Goal: Check status

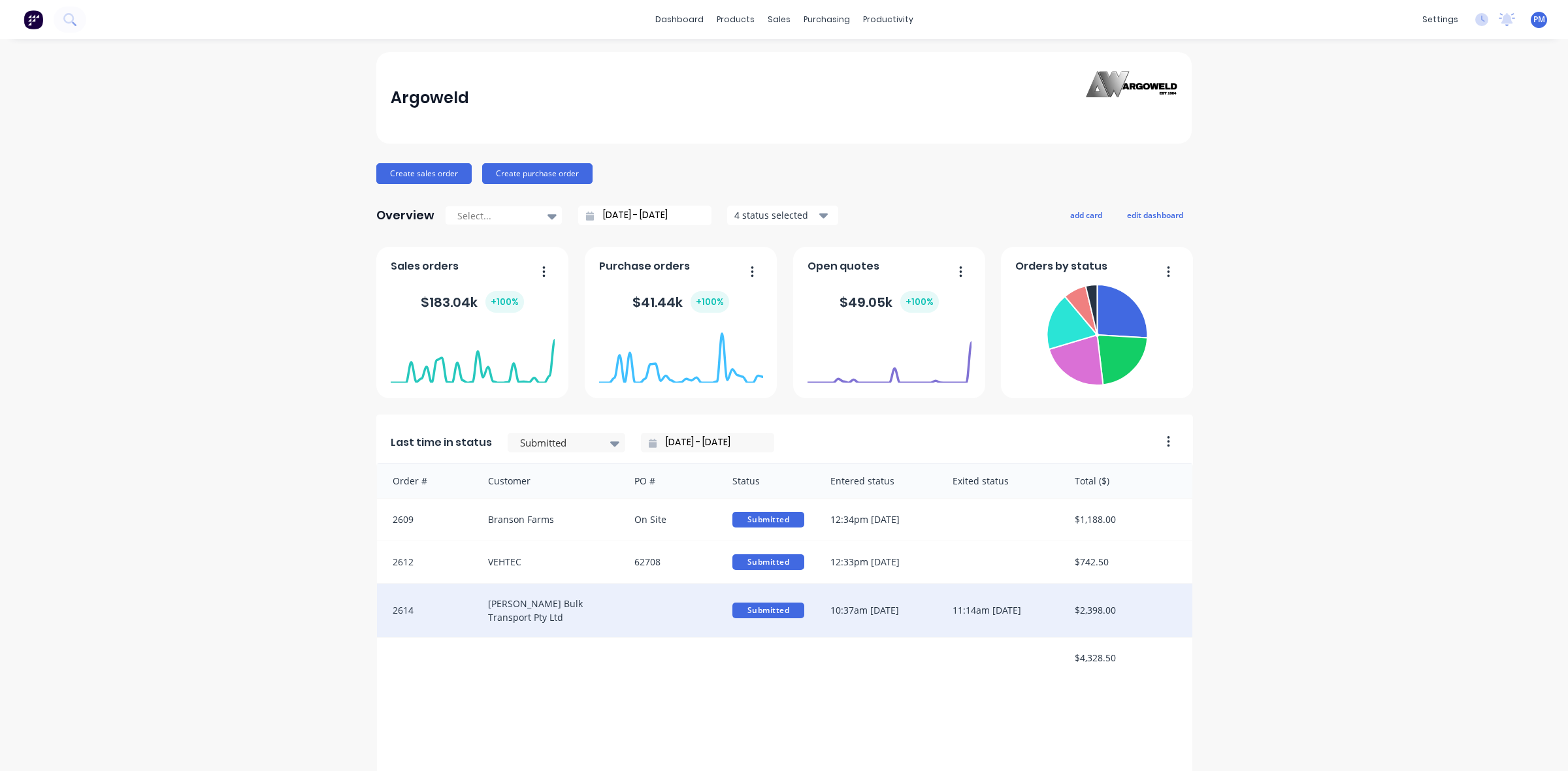
click at [628, 612] on div at bounding box center [670, 610] width 98 height 53
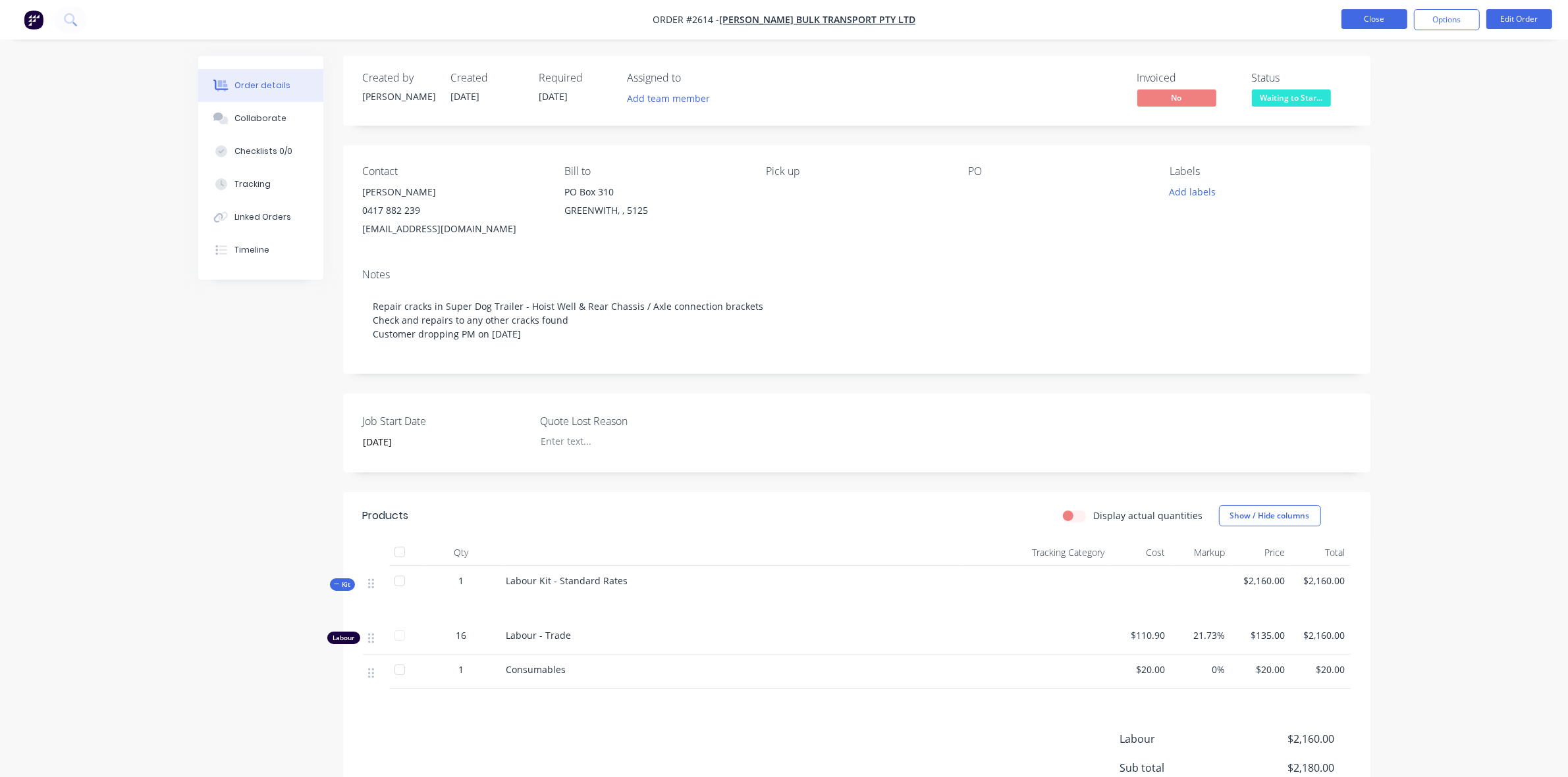
click at [1391, 23] on button "Close" at bounding box center [1374, 18] width 66 height 19
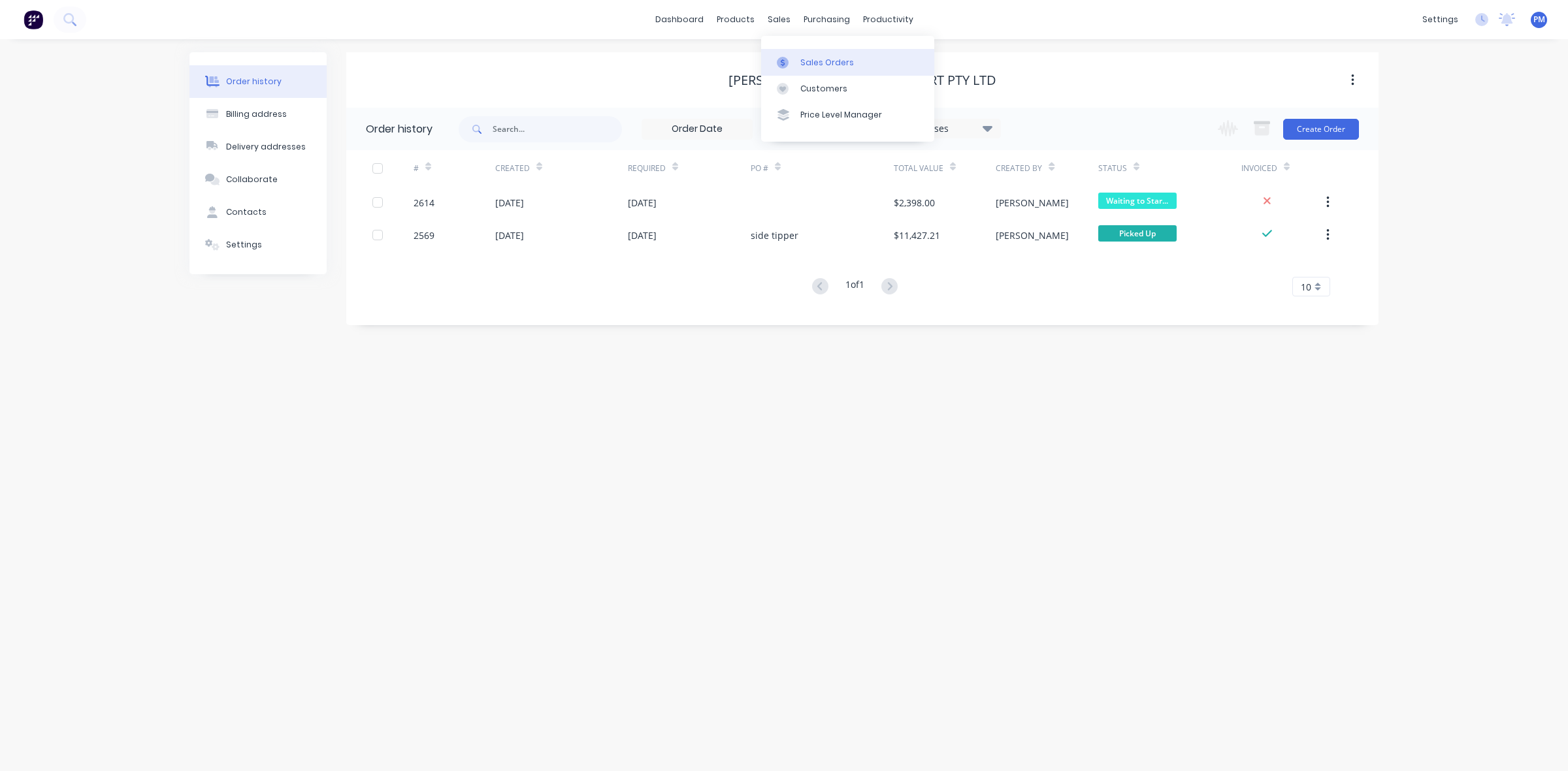
click at [818, 59] on div "Sales Orders" at bounding box center [826, 62] width 53 height 11
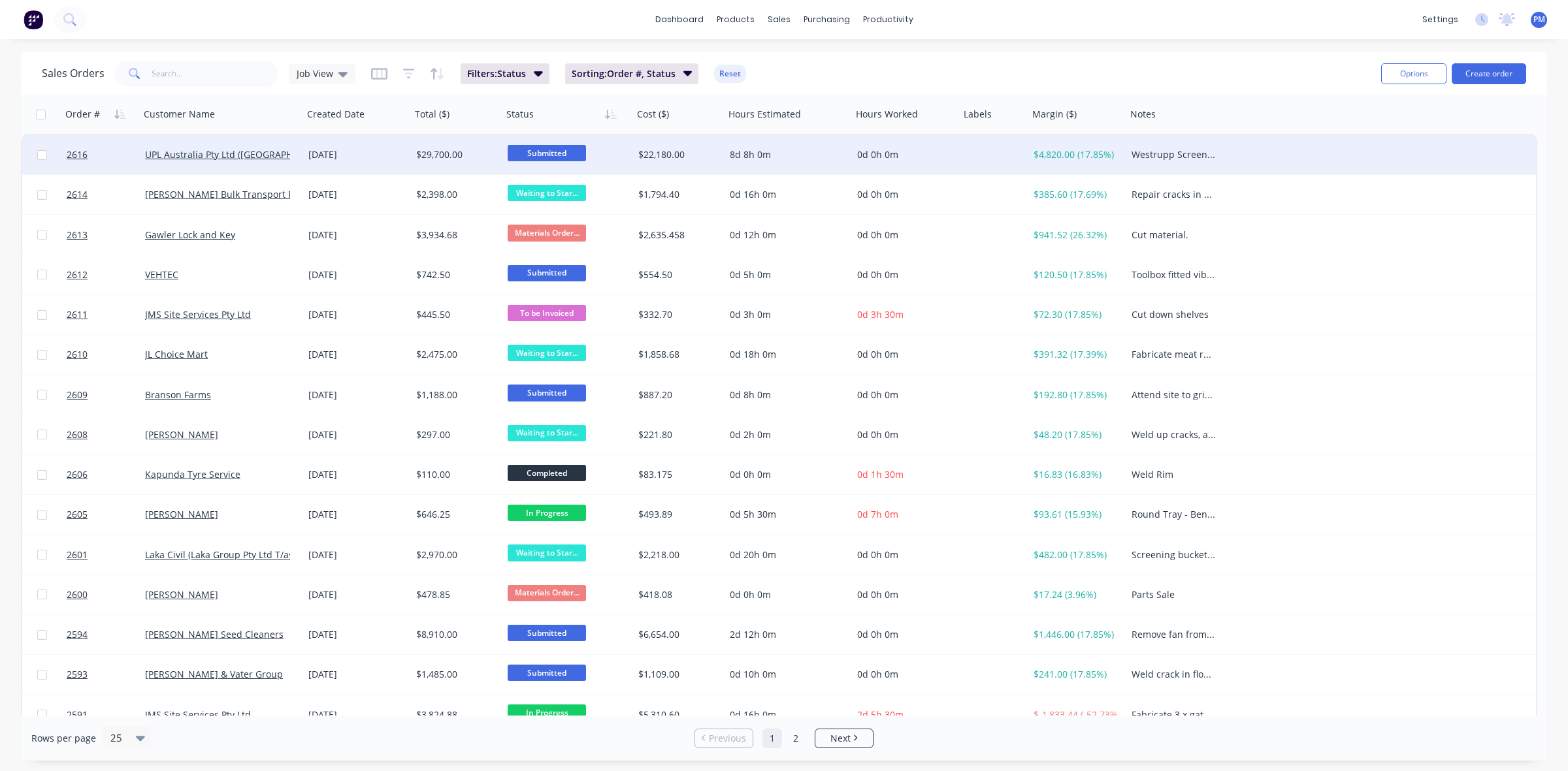
click at [385, 157] on div "[DATE]" at bounding box center [357, 154] width 98 height 13
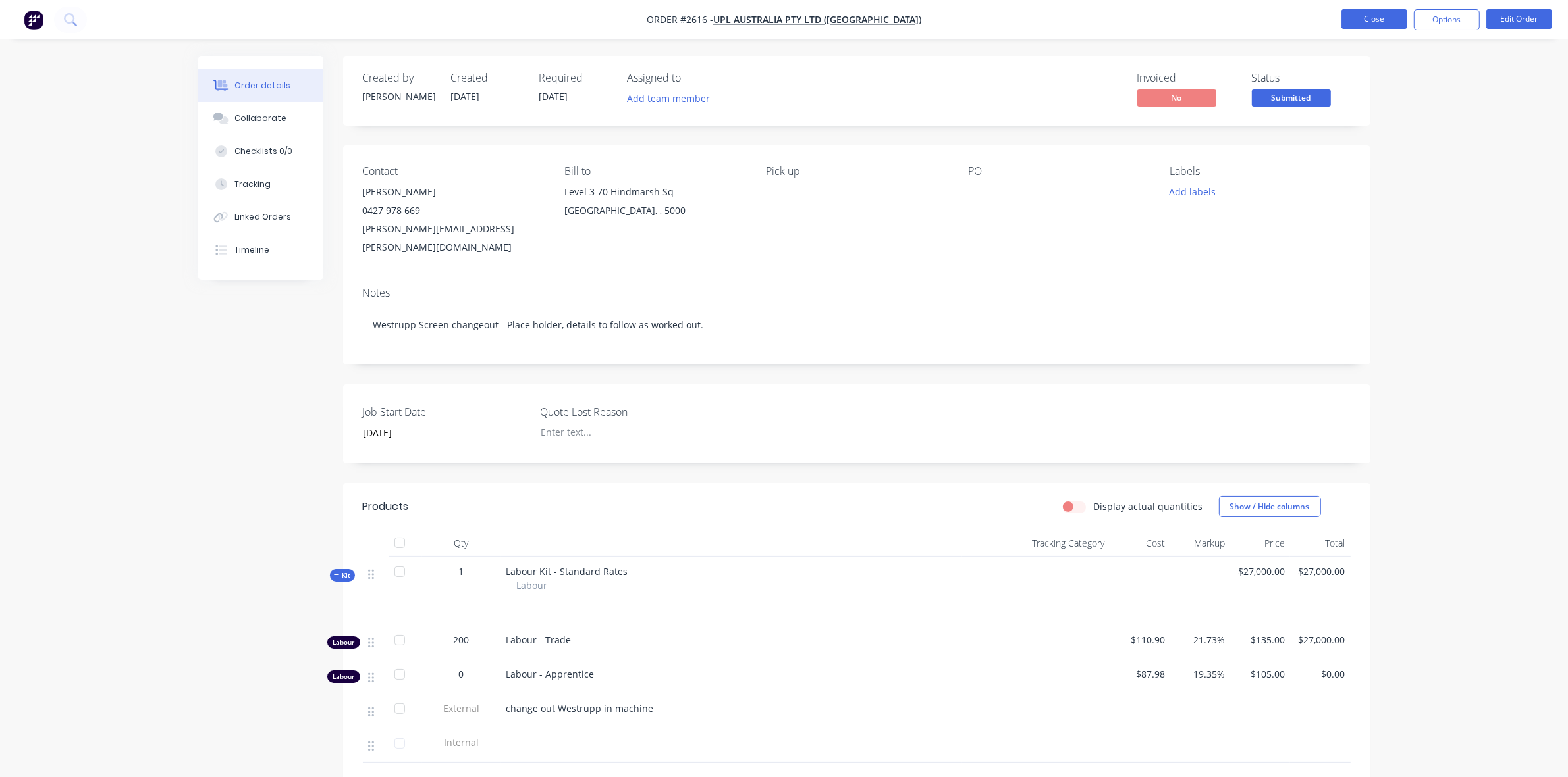
click at [1368, 24] on button "Close" at bounding box center [1374, 18] width 66 height 19
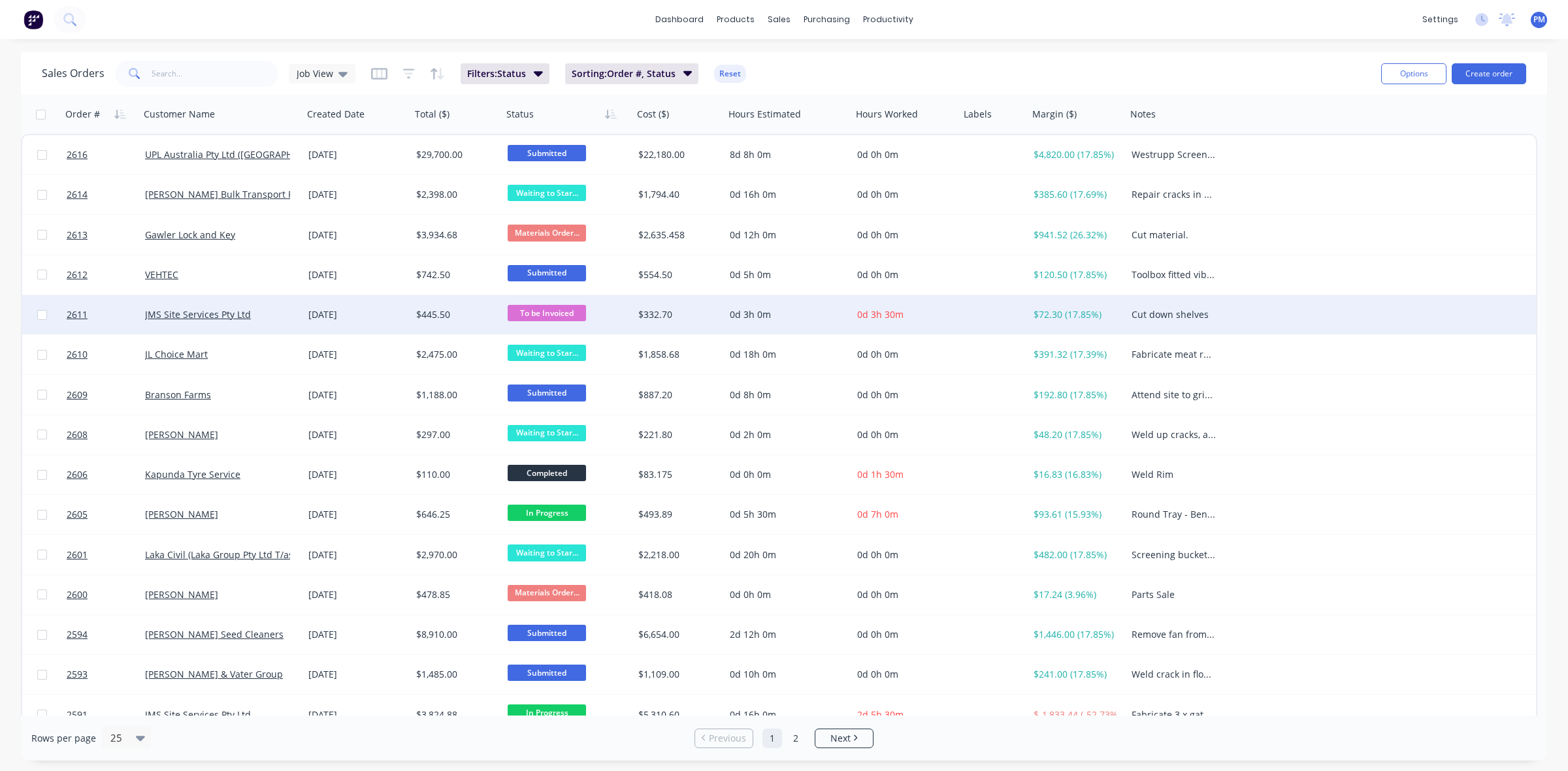
click at [272, 323] on div "JMS Site Services Pty Ltd" at bounding box center [221, 314] width 163 height 39
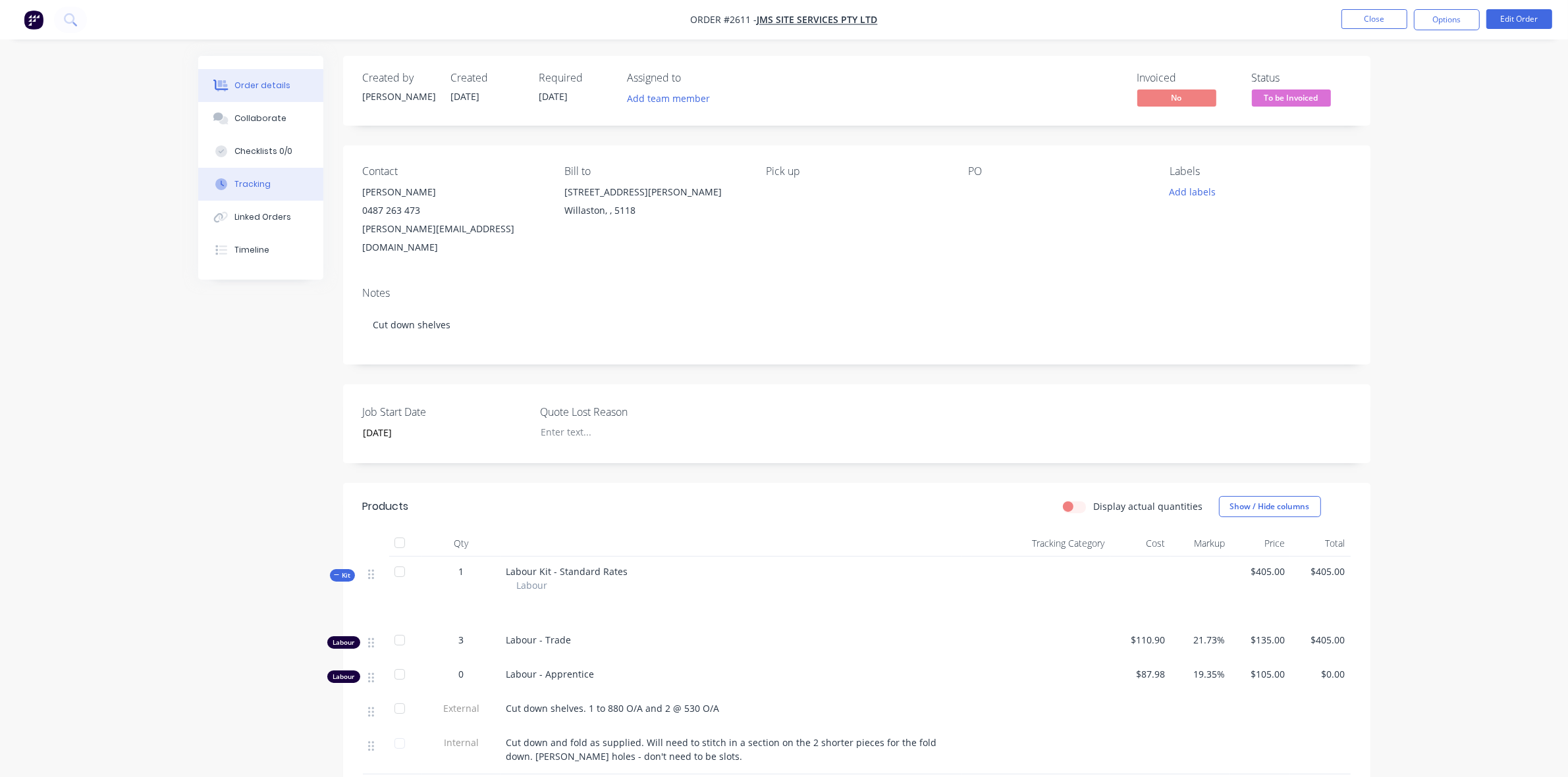
click at [264, 183] on div "Tracking" at bounding box center [252, 183] width 36 height 11
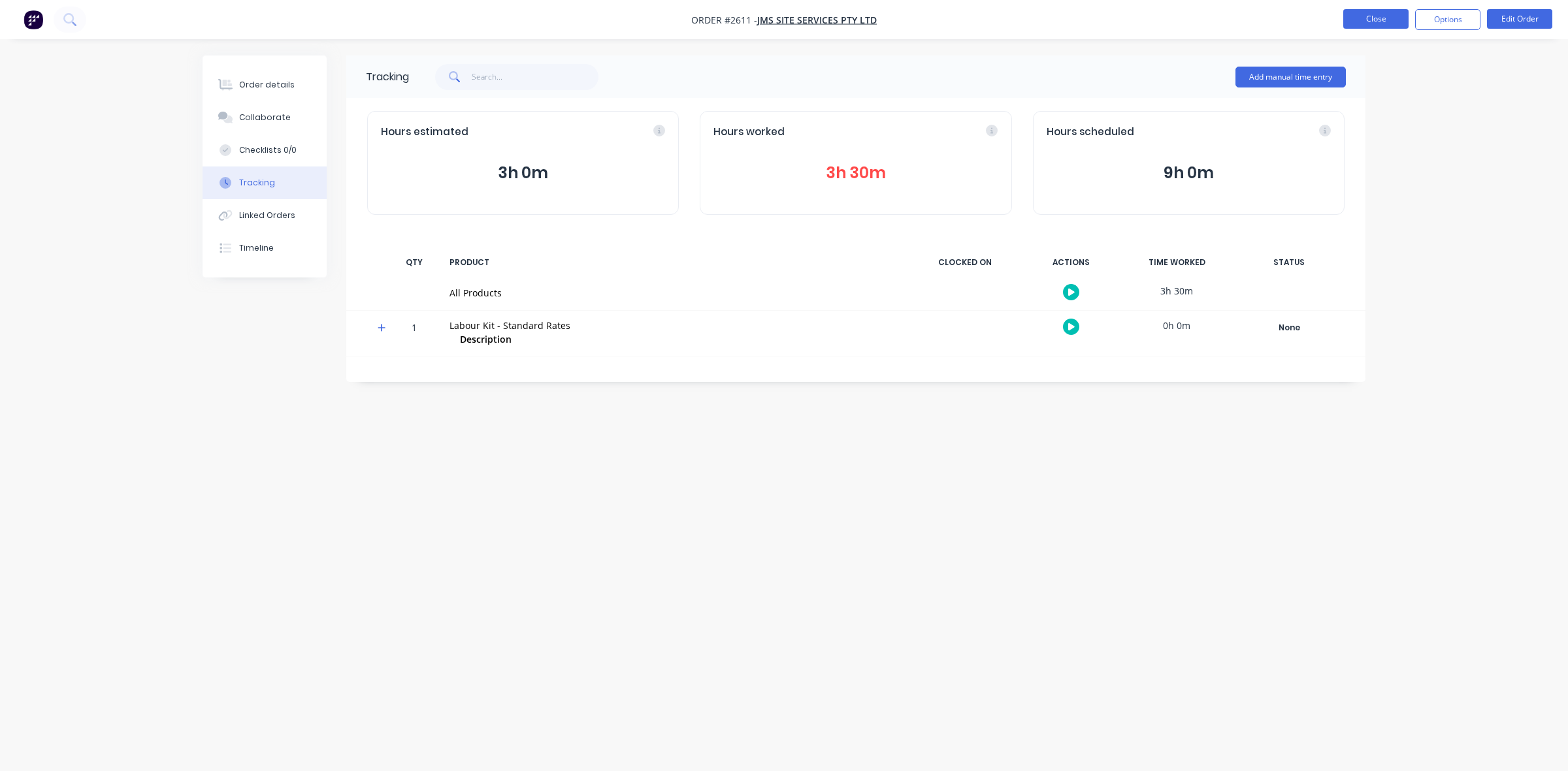
click at [1380, 11] on button "Close" at bounding box center [1375, 18] width 65 height 19
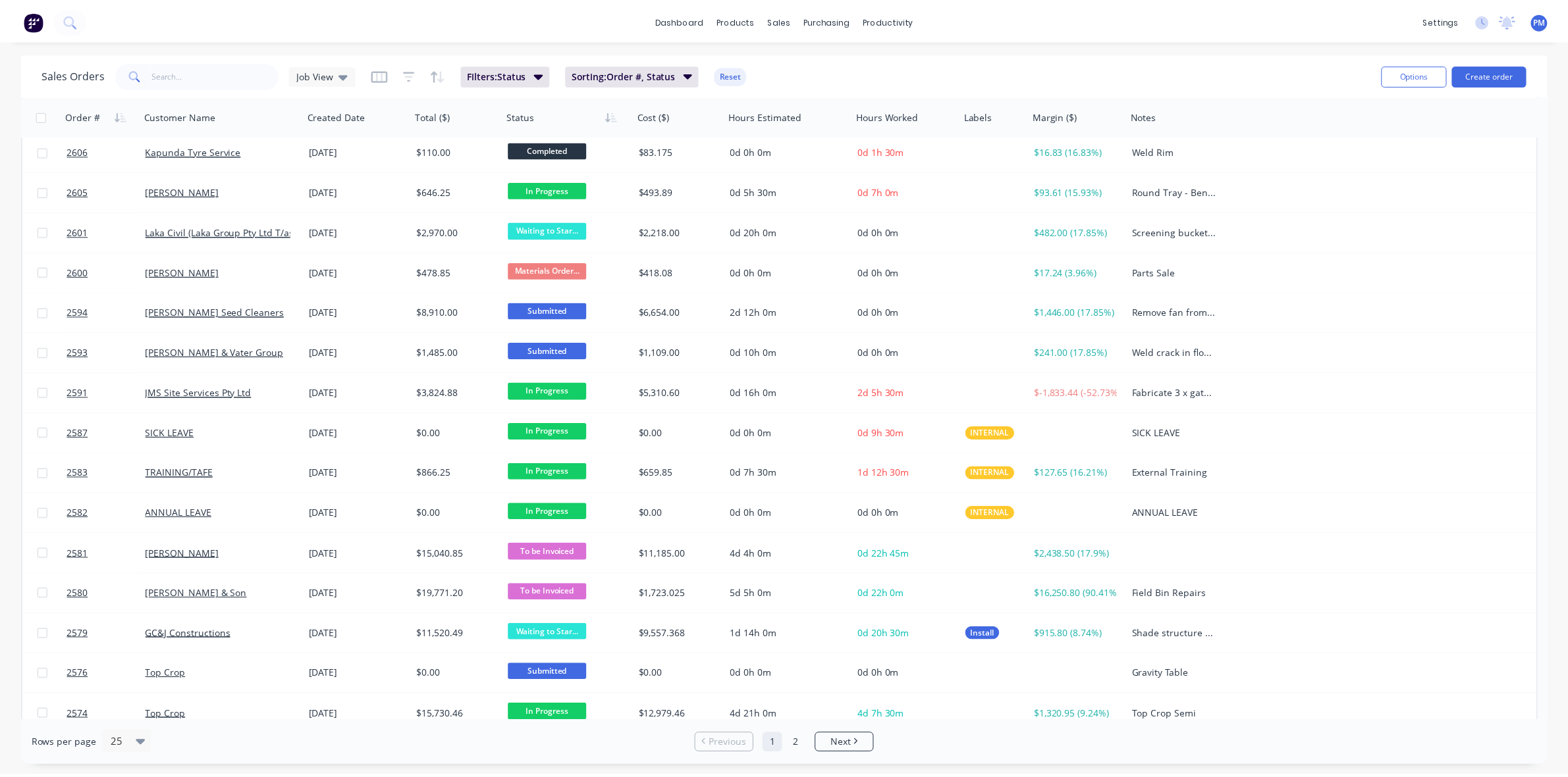
scroll to position [329, 0]
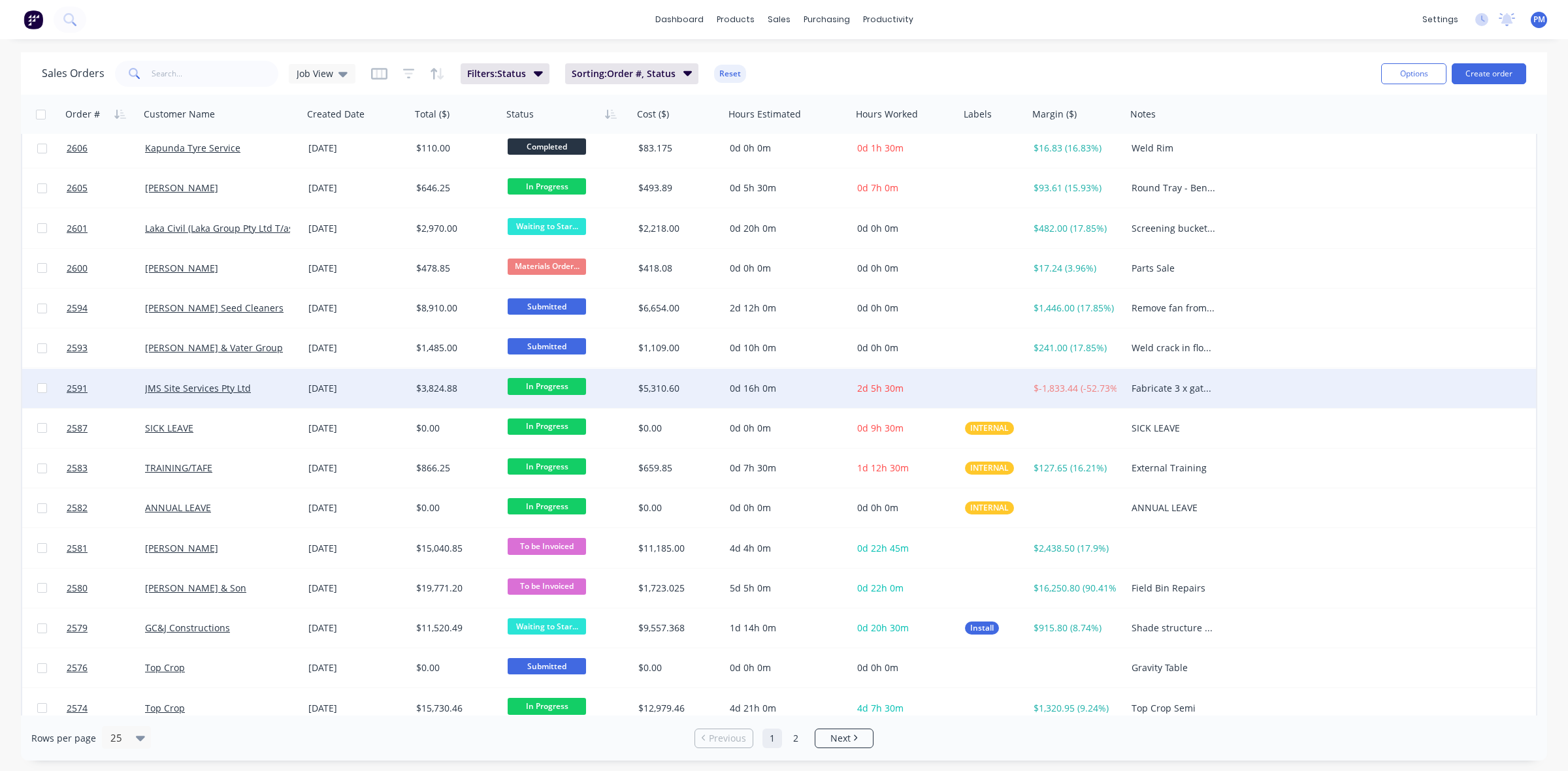
click at [281, 382] on div "JMS Site Services Pty Ltd" at bounding box center [217, 389] width 145 height 13
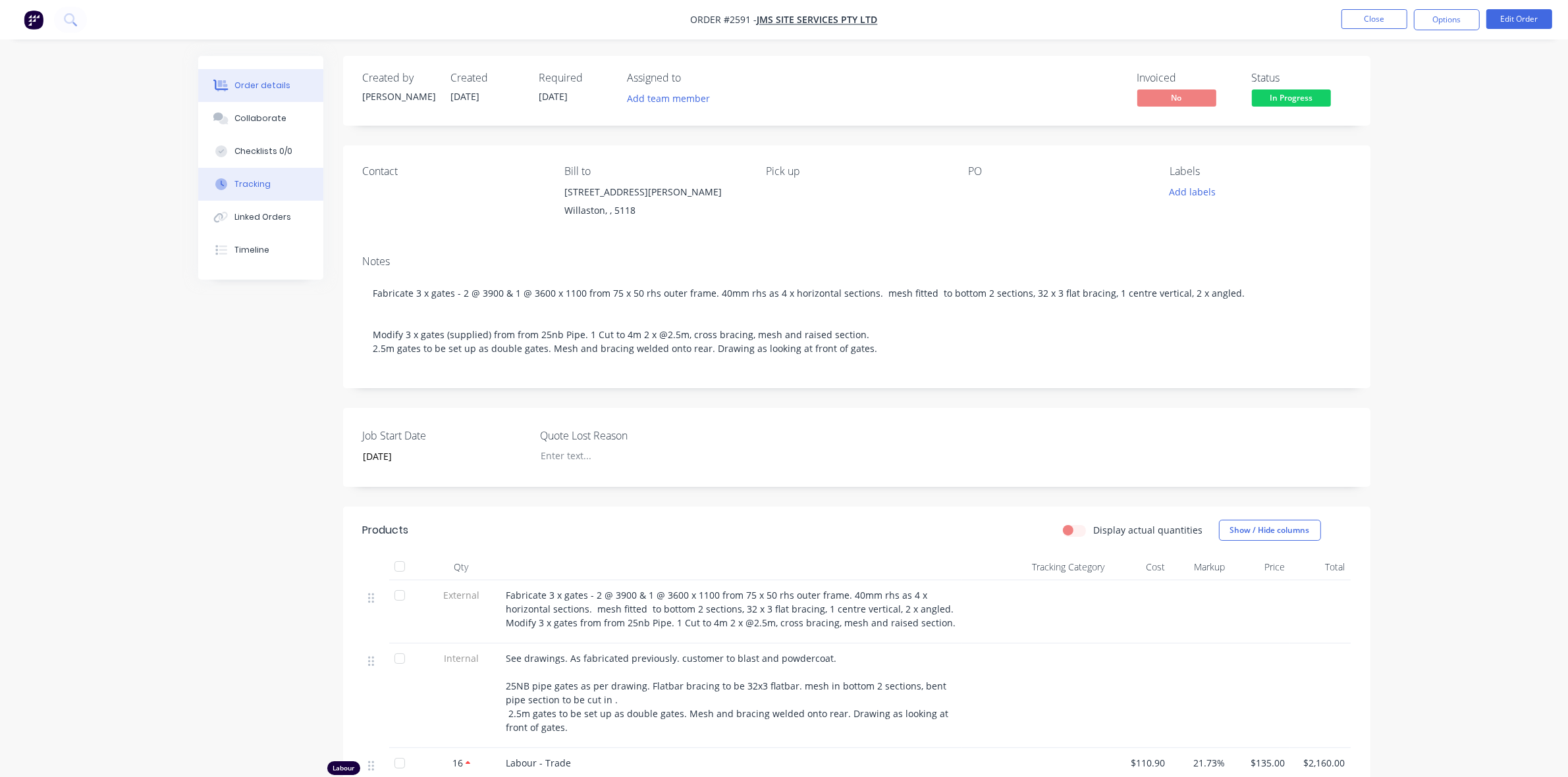
click at [267, 183] on div "Tracking" at bounding box center [252, 183] width 36 height 11
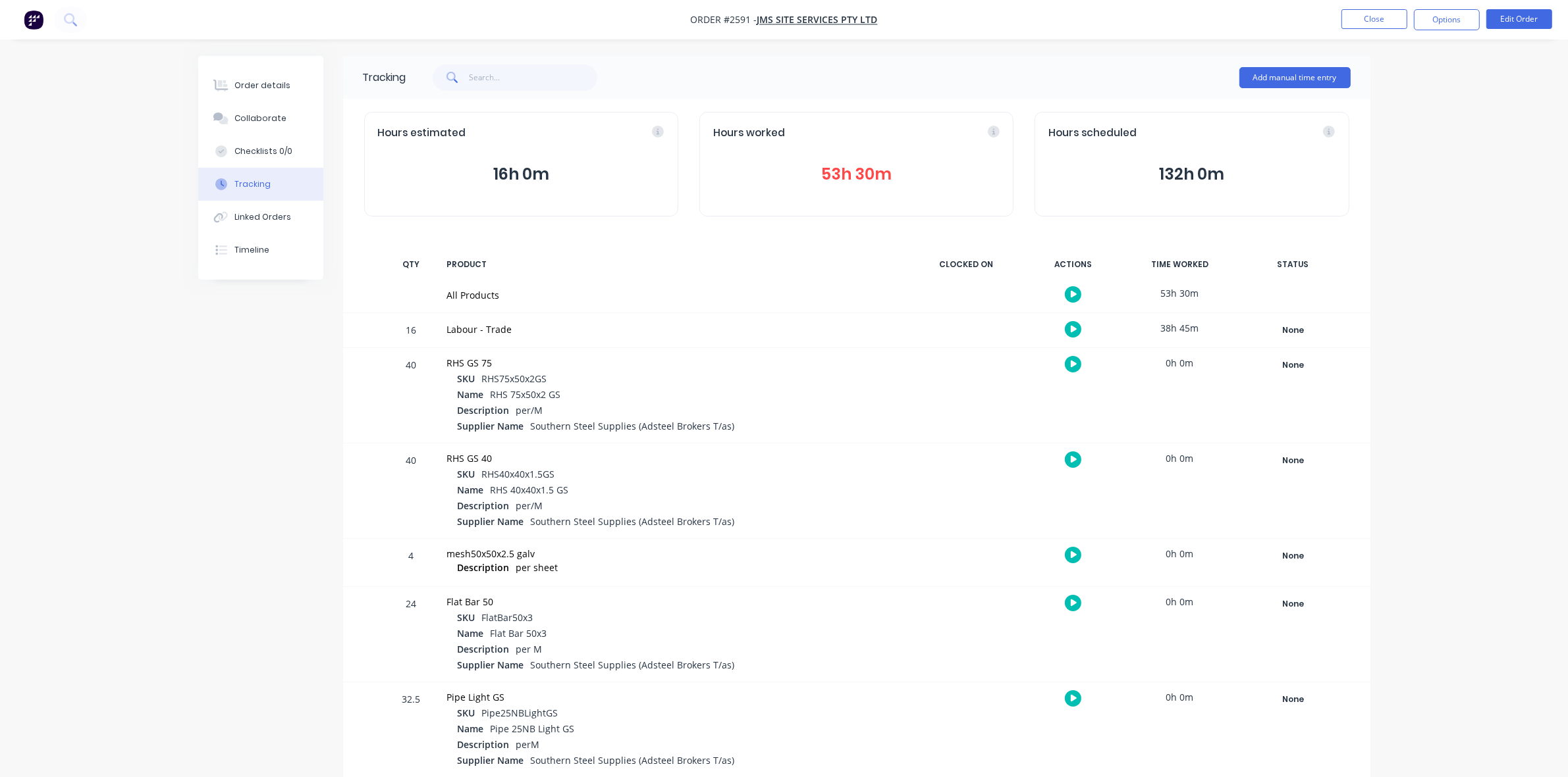
click at [841, 166] on button "53h 30m" at bounding box center [856, 174] width 286 height 25
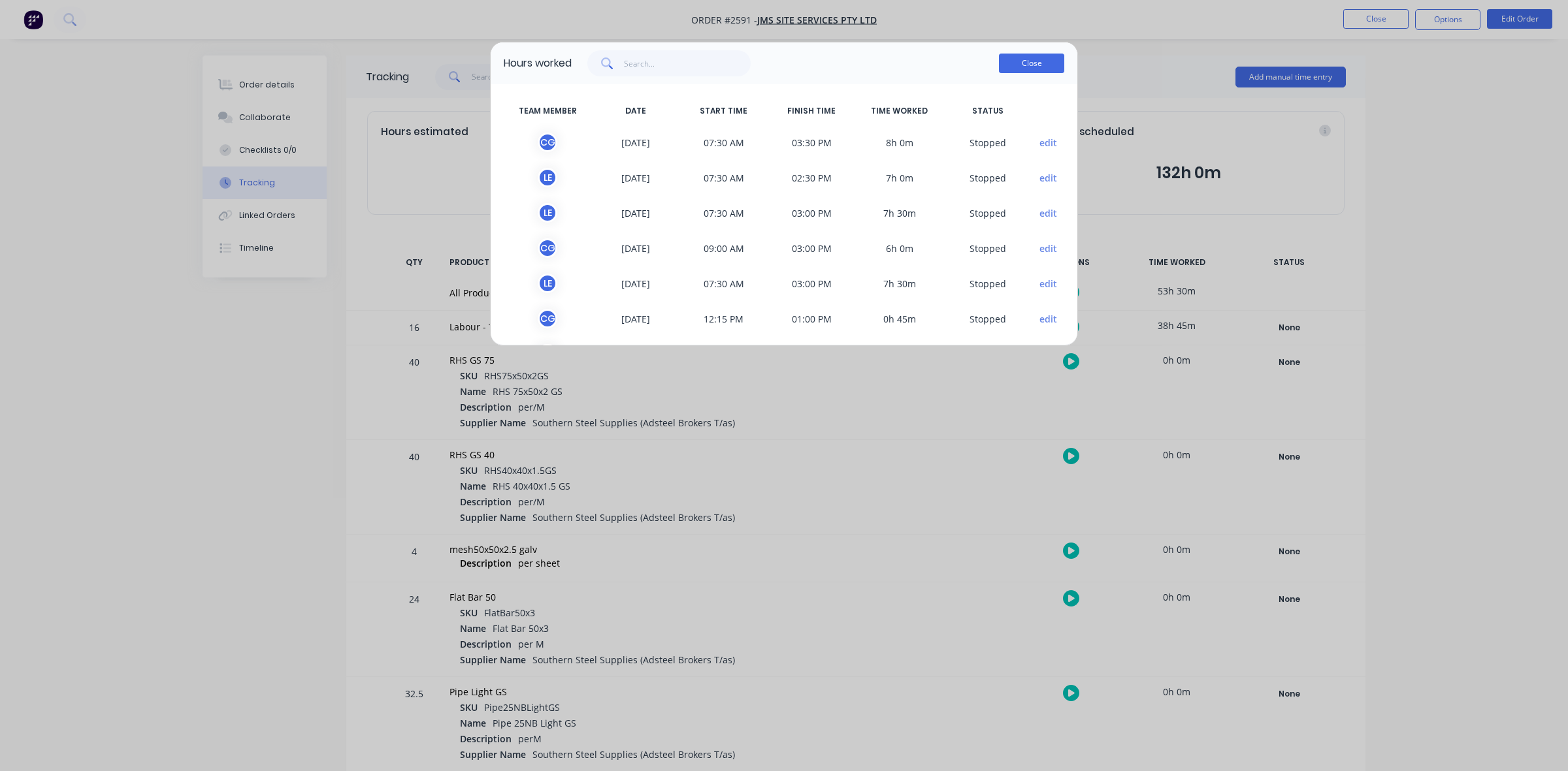
click at [1041, 54] on button "Close" at bounding box center [1031, 63] width 65 height 19
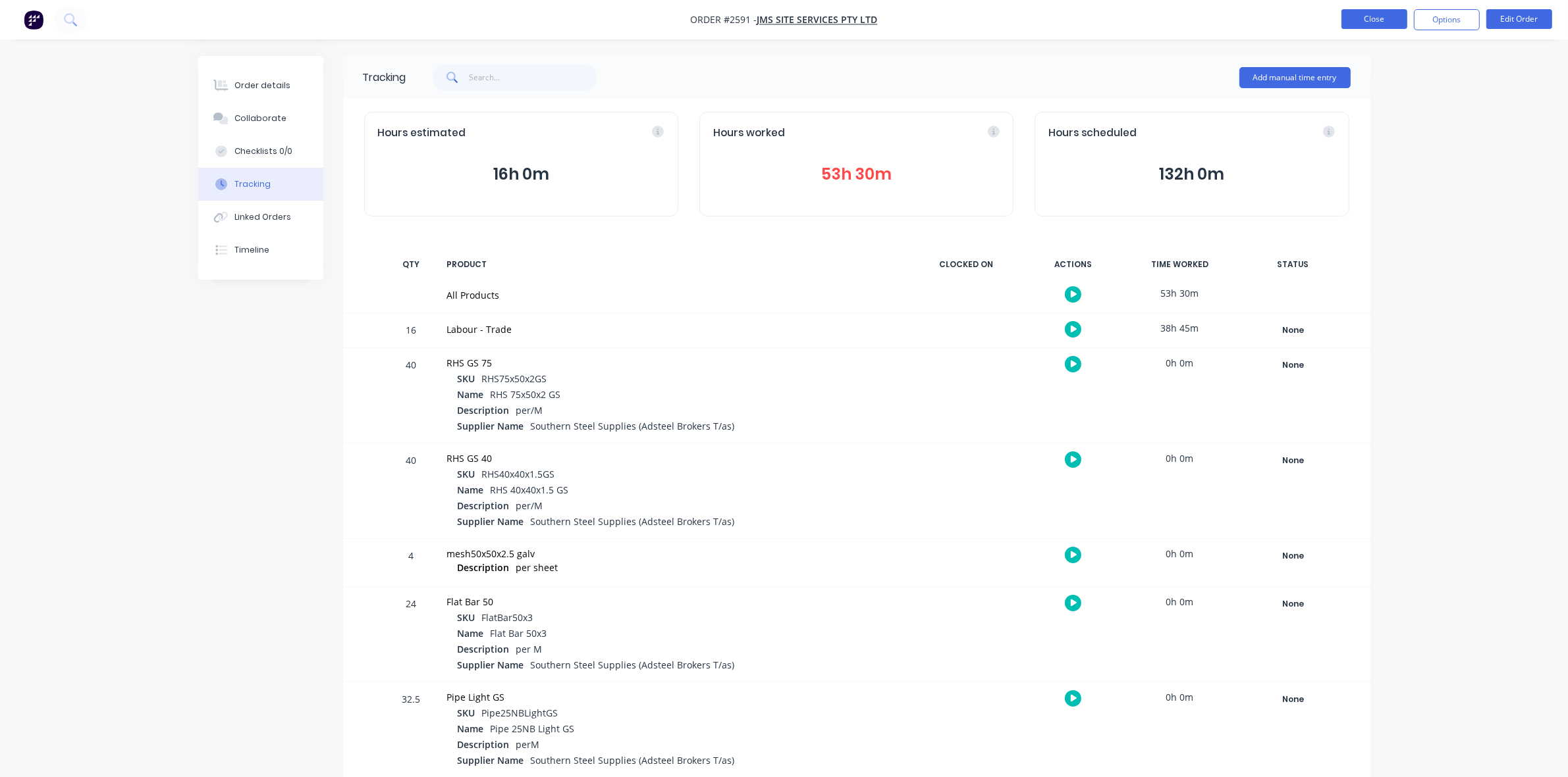
click at [1365, 11] on button "Close" at bounding box center [1374, 18] width 66 height 19
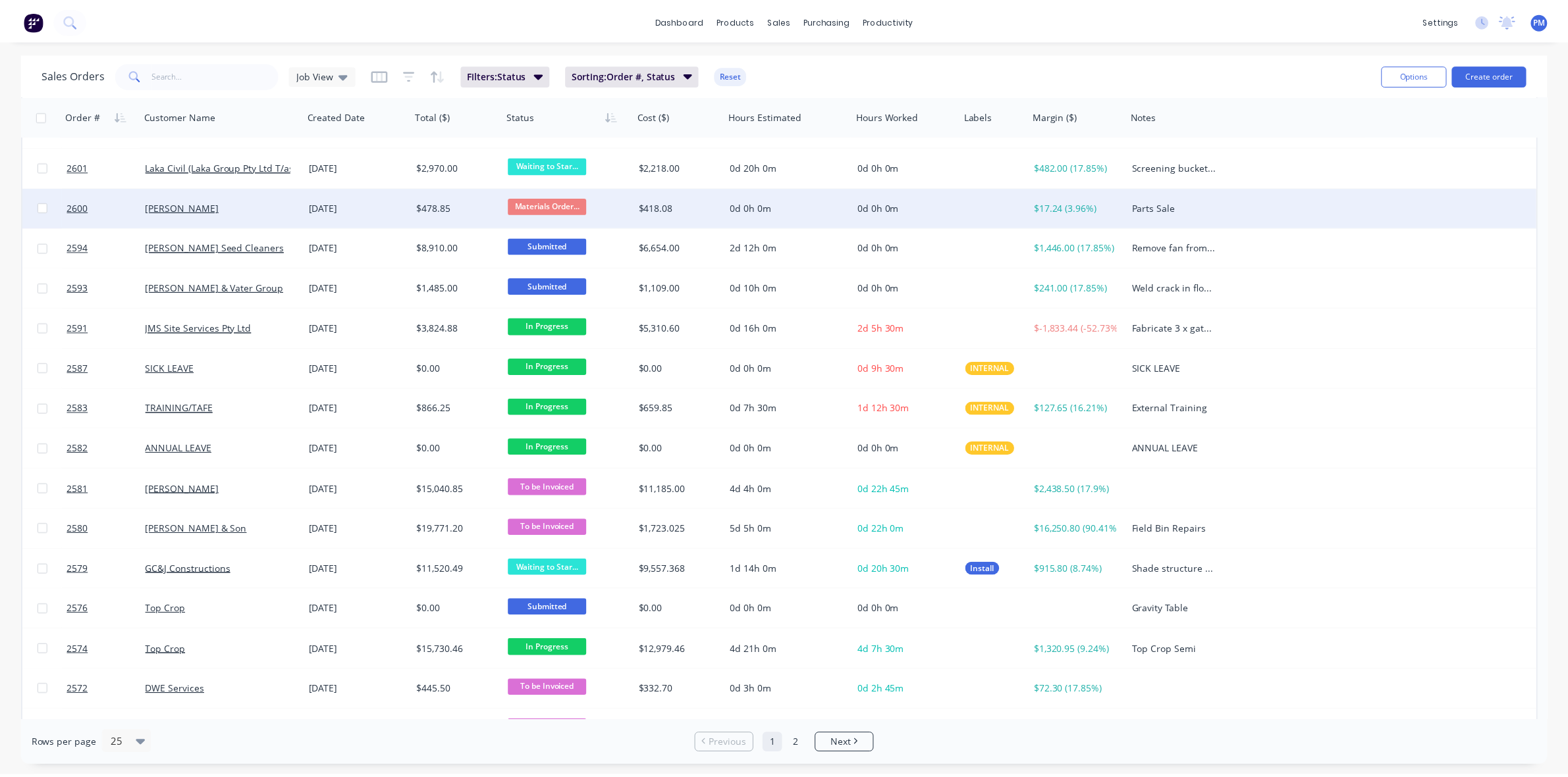
scroll to position [421, 0]
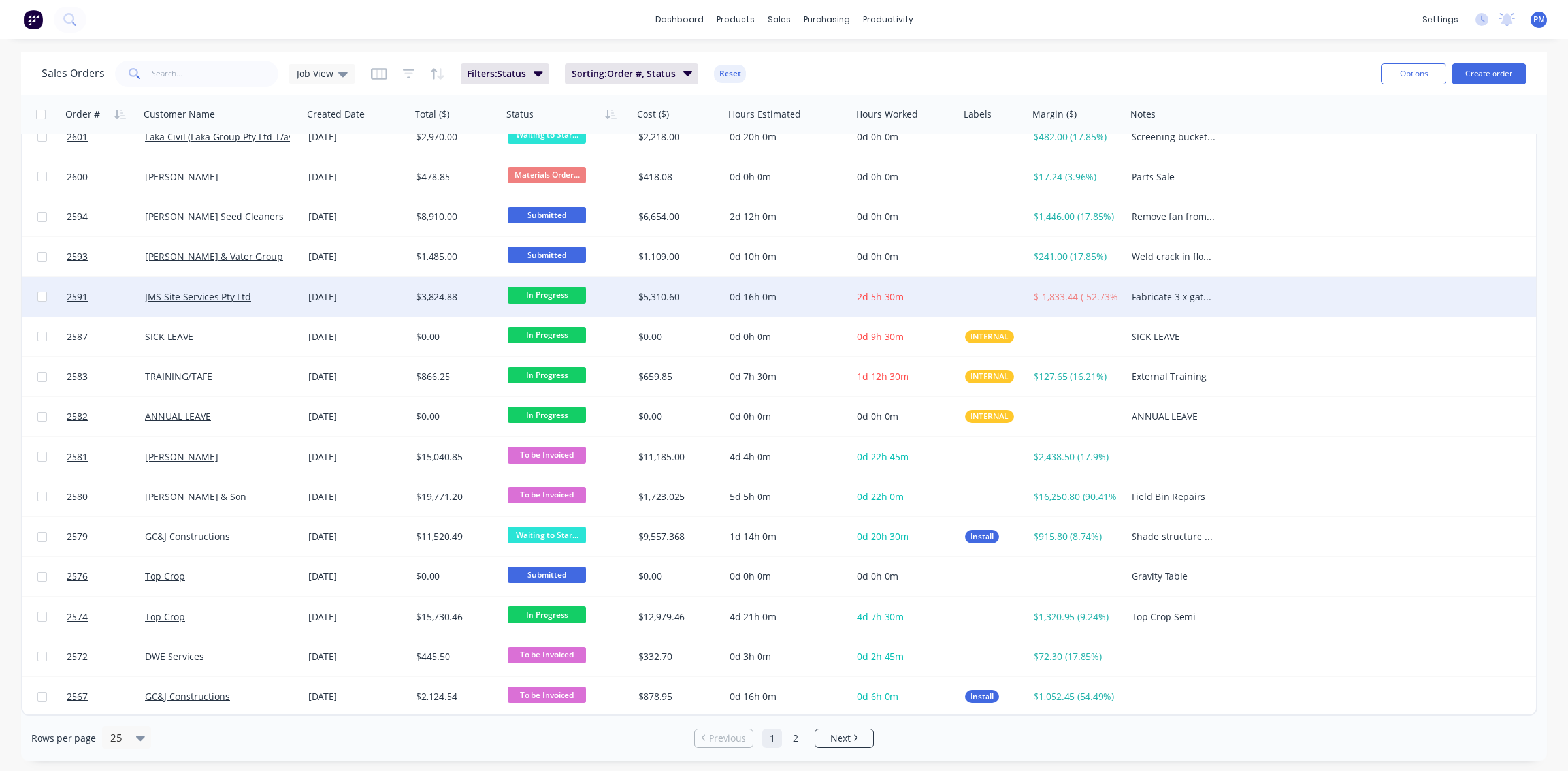
click at [275, 298] on div "JMS Site Services Pty Ltd" at bounding box center [217, 297] width 145 height 13
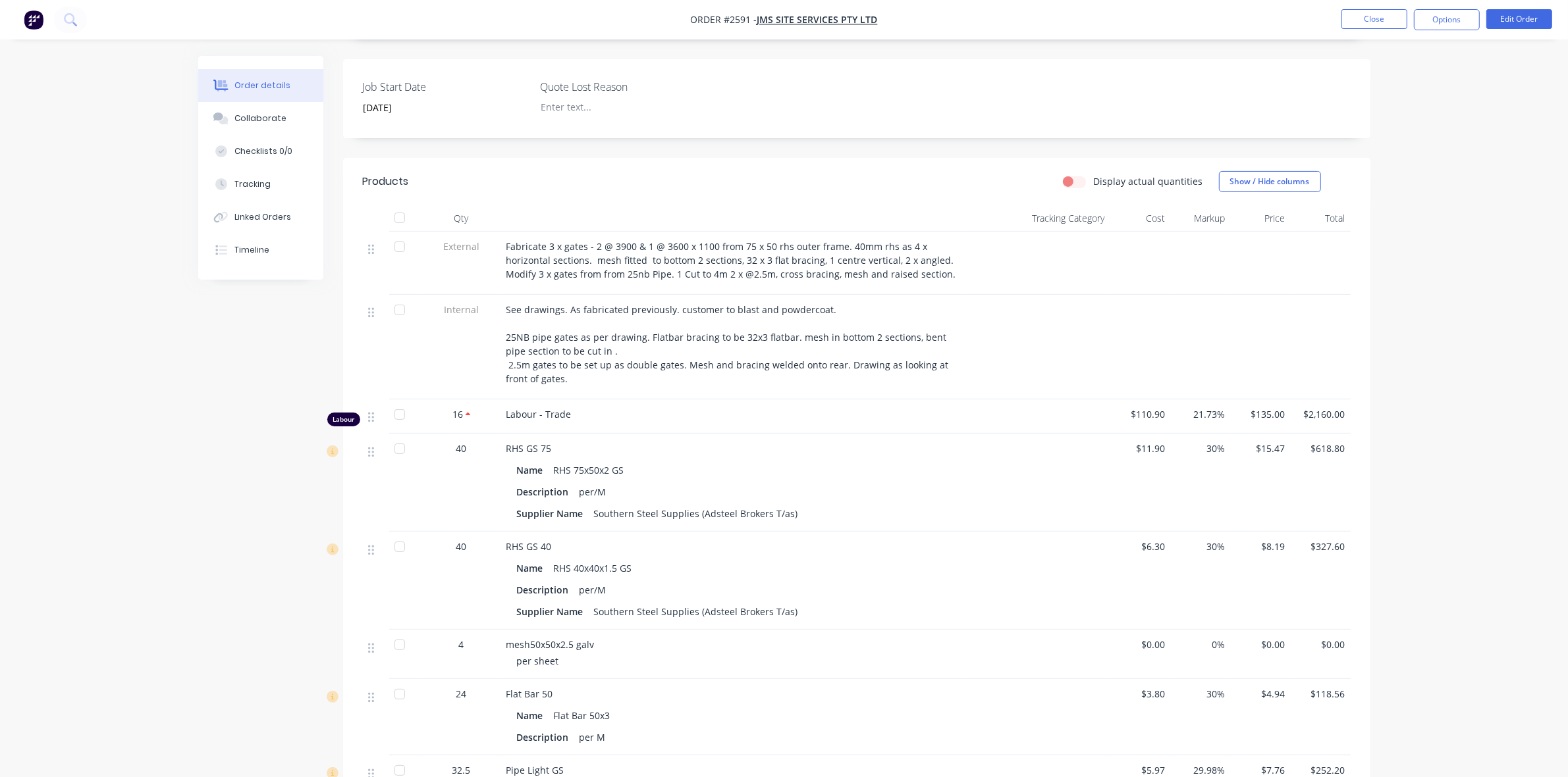
scroll to position [348, 0]
click at [1391, 18] on button "Close" at bounding box center [1374, 18] width 66 height 19
